Goal: Task Accomplishment & Management: Use online tool/utility

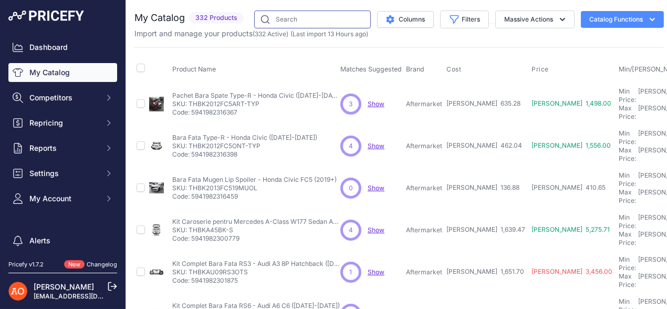
click at [288, 17] on input "text" at bounding box center [312, 20] width 117 height 18
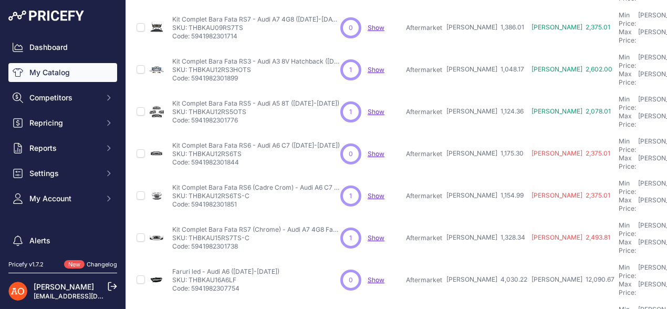
scroll to position [328, 0]
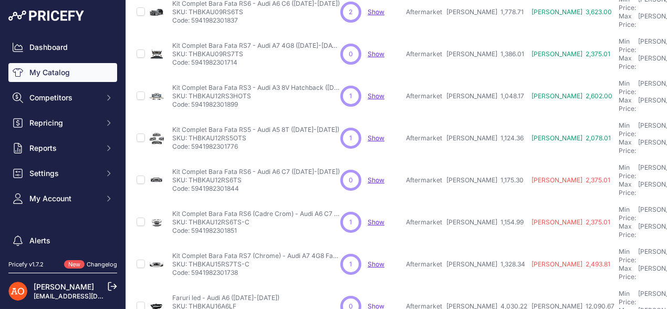
scroll to position [354, 0]
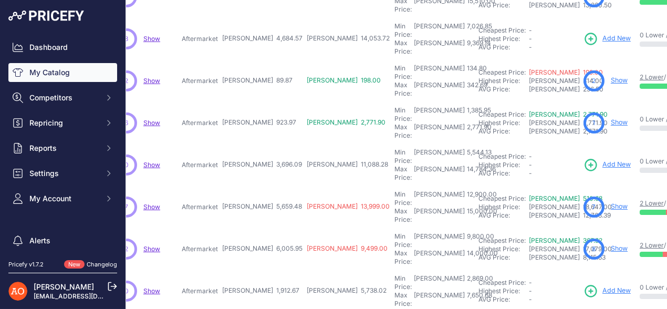
scroll to position [223, 224]
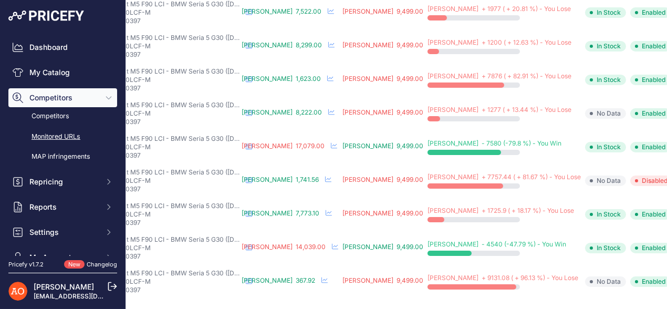
scroll to position [93, 0]
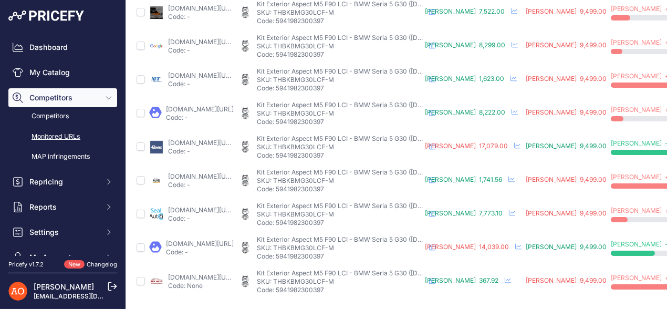
click at [205, 273] on link "[DOMAIN_NAME][URL]" at bounding box center [202, 277] width 68 height 8
